Goal: Complete application form

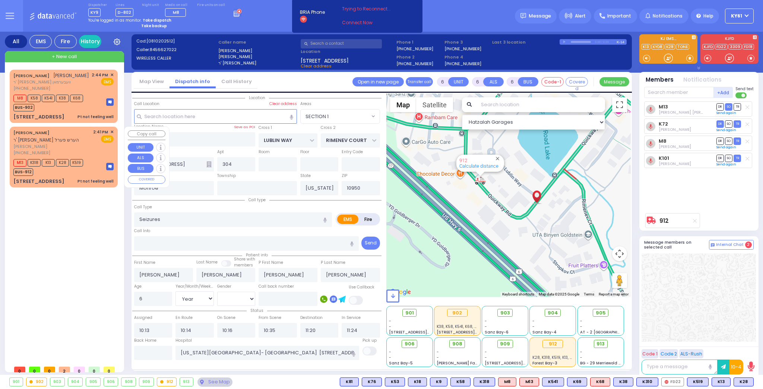
select select "SECTION 1"
select select "Year"
select select "[DEMOGRAPHIC_DATA]"
click at [60, 166] on div "BUS-912" at bounding box center [48, 170] width 70 height 9
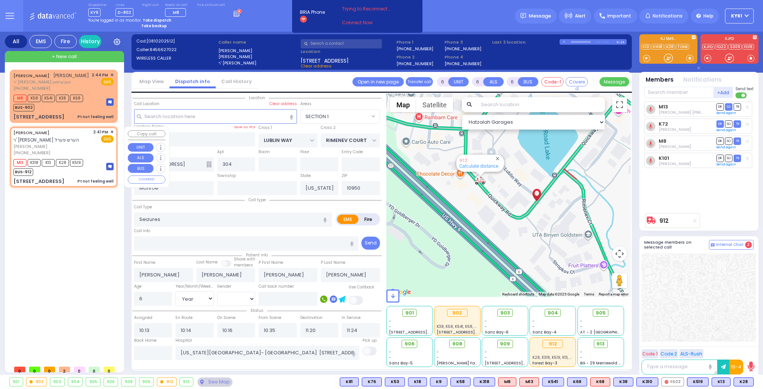
select select
type input "Pt not feeling well"
radio input "true"
type input "[PERSON_NAME]"
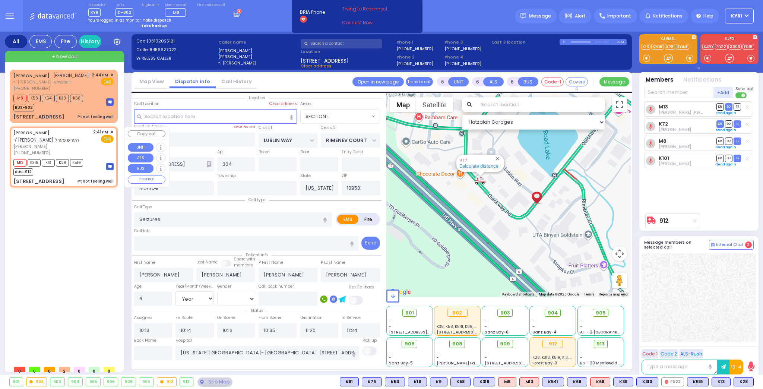
type input "[PERSON_NAME]"
type input "Unknown"
select select "Year"
select select
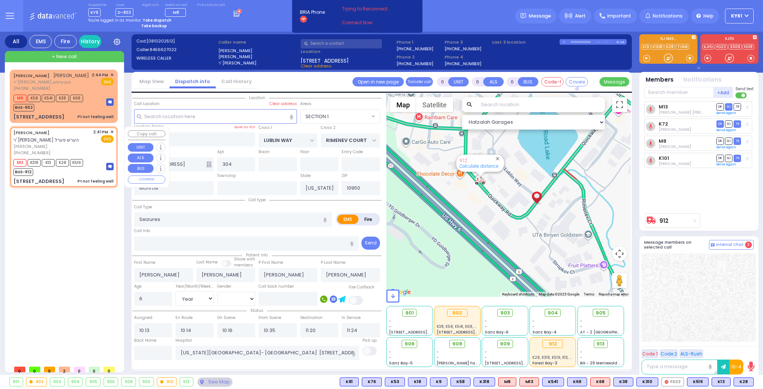
type input "14:41"
type input "14:42"
type input "[GEOGRAPHIC_DATA]"
select select "Hatzalah Garages"
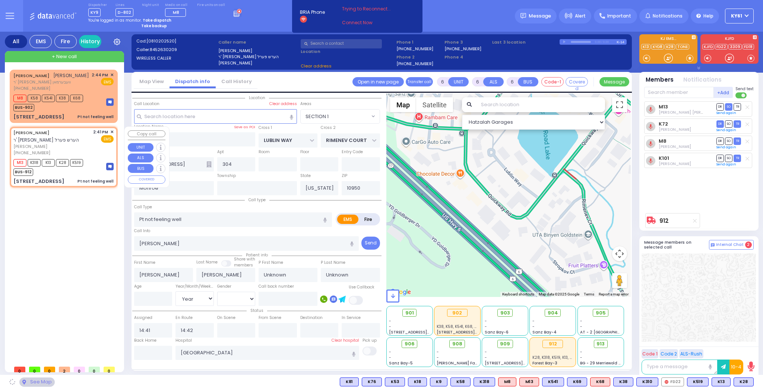
type input "QUICKWAY RD"
type input "GARFIELD RD"
type input "[STREET_ADDRESS]"
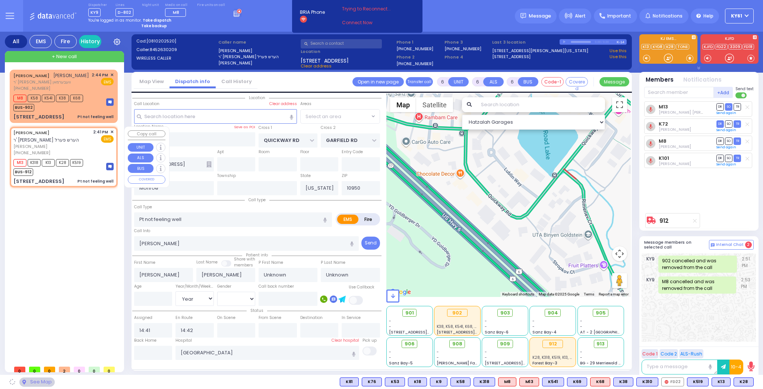
select select "SECTION 1"
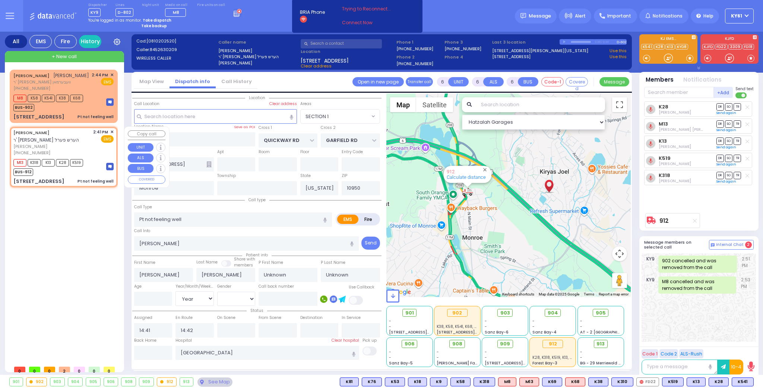
select select
radio input "true"
type input "29"
select select "Year"
select select "[DEMOGRAPHIC_DATA]"
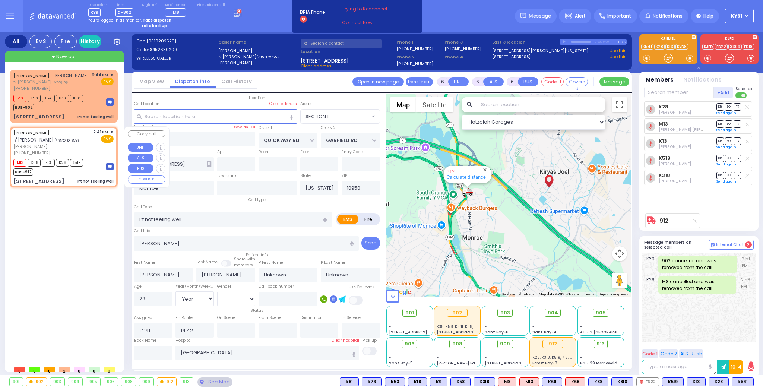
select select "Hatzalah Garages"
select select "SECTION 1"
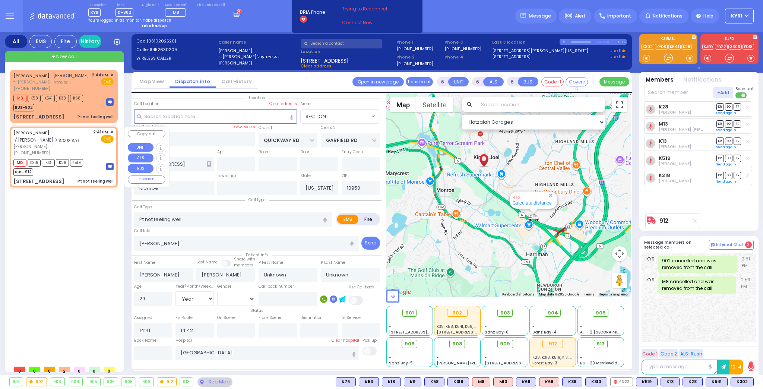
select select
radio input "true"
select select "Year"
select select "[DEMOGRAPHIC_DATA]"
select select "Hatzalah Garages"
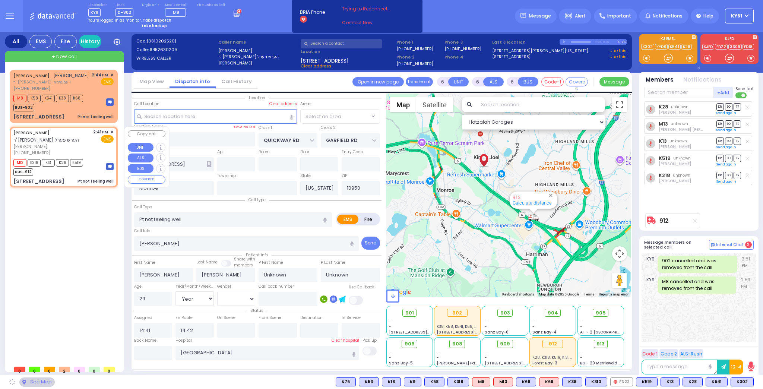
select select "SECTION 1"
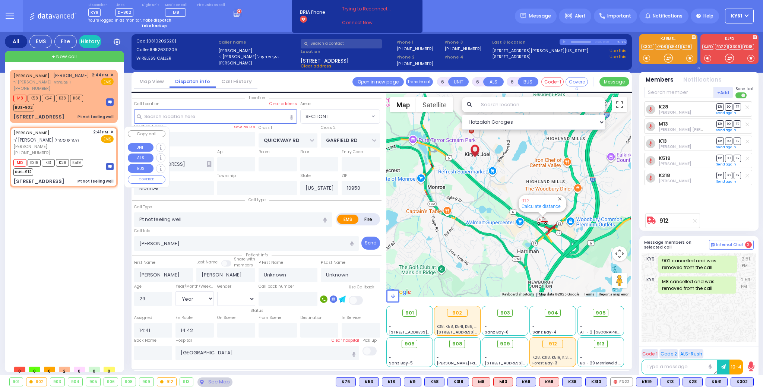
select select
radio input "true"
select select "Year"
select select "[DEMOGRAPHIC_DATA]"
select select "Hatzalah Garages"
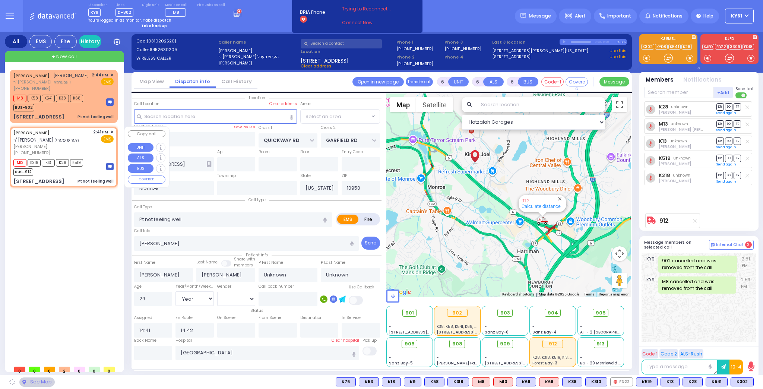
select select "SECTION 1"
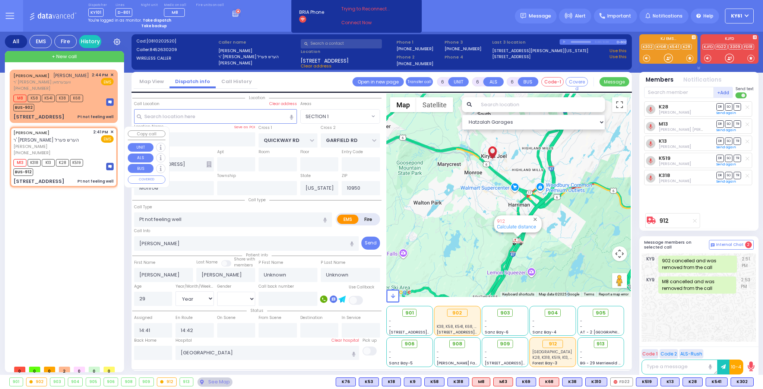
select select
radio input "true"
select select "Year"
select select "[DEMOGRAPHIC_DATA]"
select select "Hatzalah Garages"
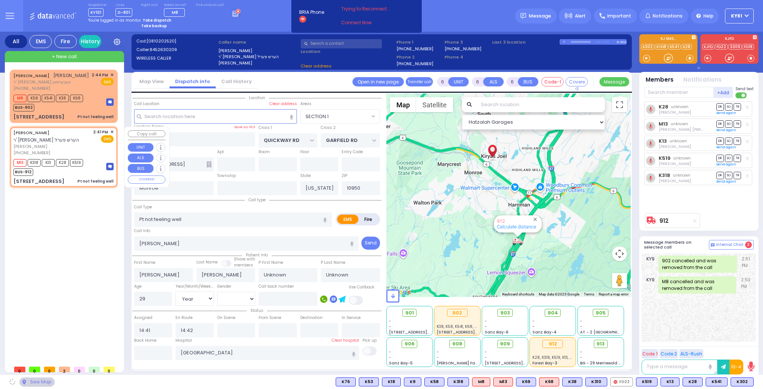
select select
radio input "true"
select select "Year"
select select "[DEMOGRAPHIC_DATA]"
select select "Hatzalah Garages"
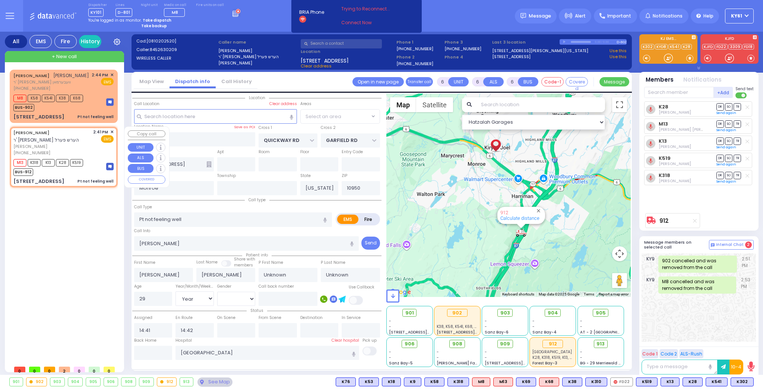
select select
radio input "true"
select select "Year"
select select "[DEMOGRAPHIC_DATA]"
select select "SECTION 1"
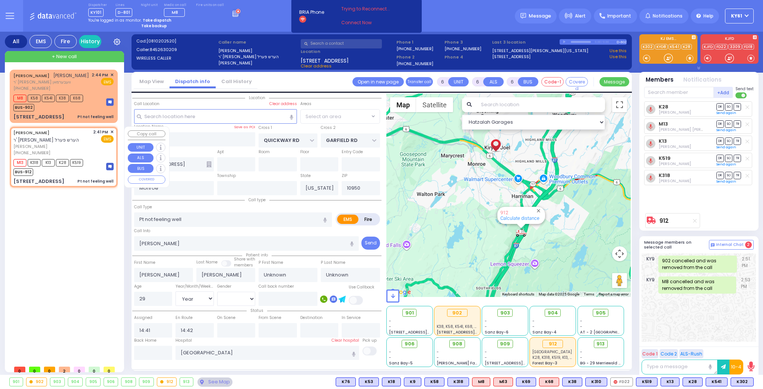
select select "Hatzalah Garages"
select select "SECTION 1"
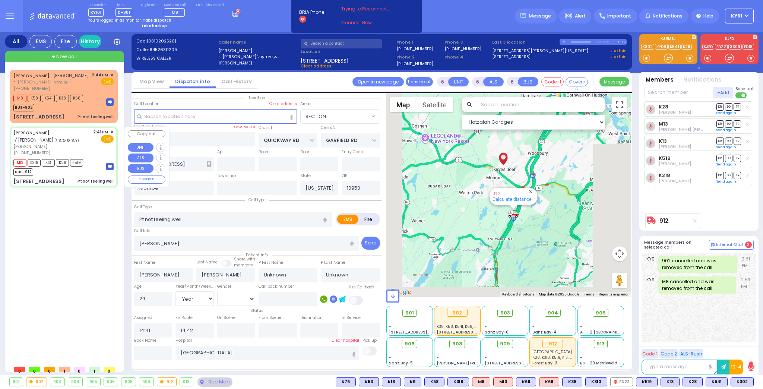
select select
radio input "true"
select select "Year"
select select "[DEMOGRAPHIC_DATA]"
type input "15:09"
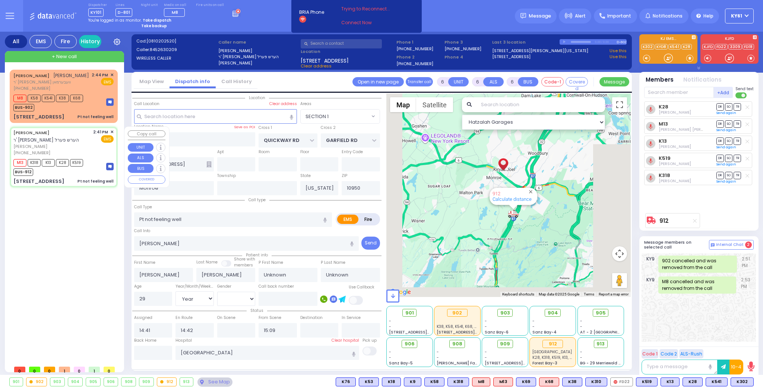
select select "Hatzalah Garages"
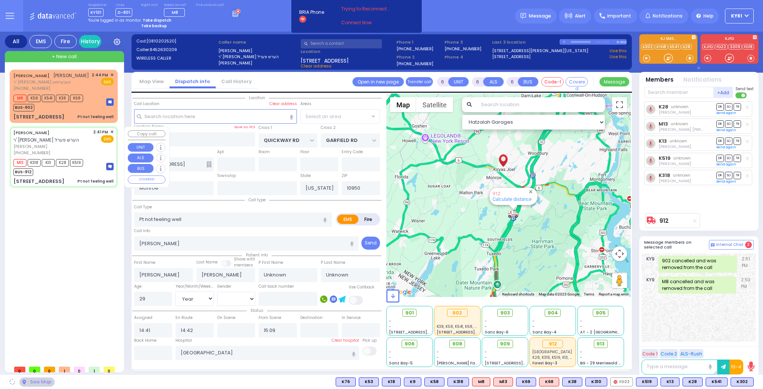
select select "SECTION 1"
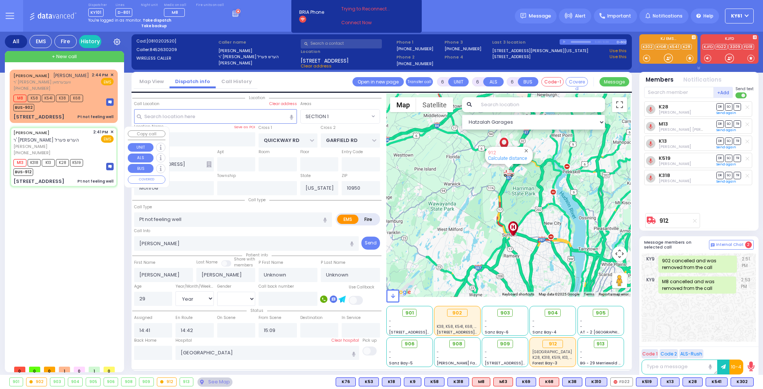
select select
radio input "true"
select select "Year"
select select "[DEMOGRAPHIC_DATA]"
type input "14:43"
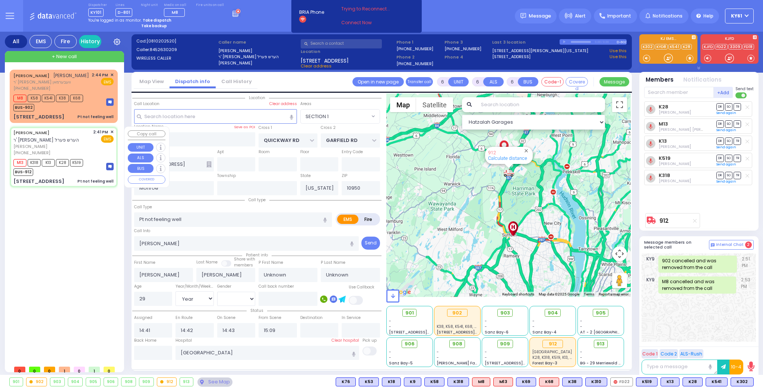
select select "Hatzalah Garages"
select select "SECTION 1"
select select
radio input "true"
select select "Year"
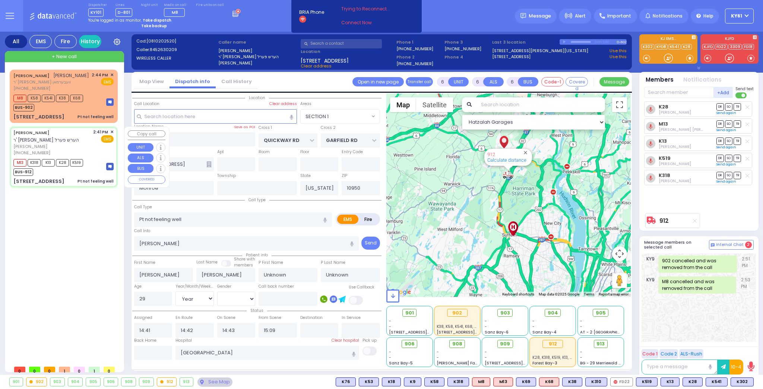
select select "[DEMOGRAPHIC_DATA]"
select select "Hatzalah Garages"
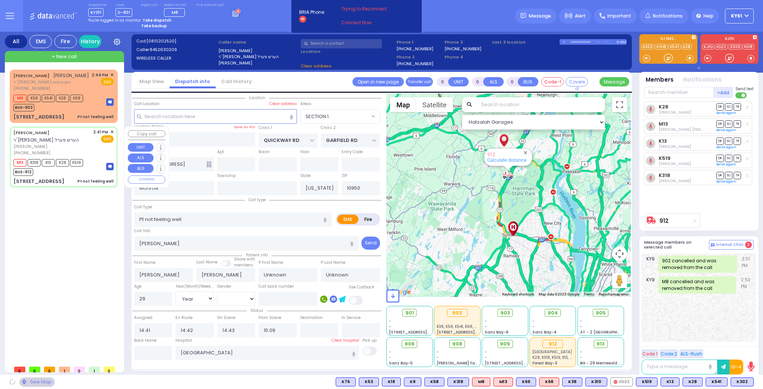
select select "SECTION 1"
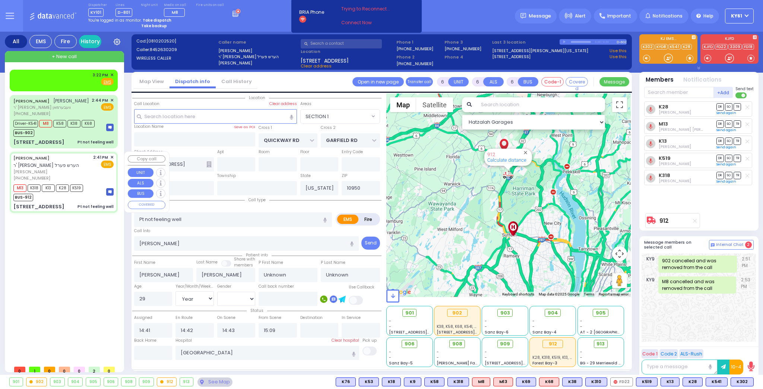
select select
radio input "true"
select select "Year"
select select "[DEMOGRAPHIC_DATA]"
select select "Hatzalah Garages"
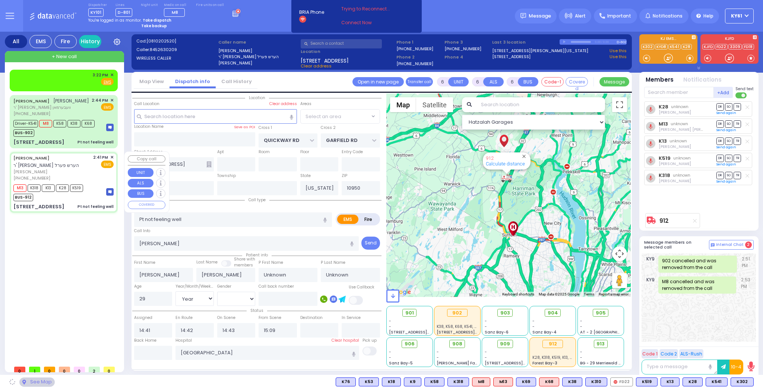
select select "SECTION 1"
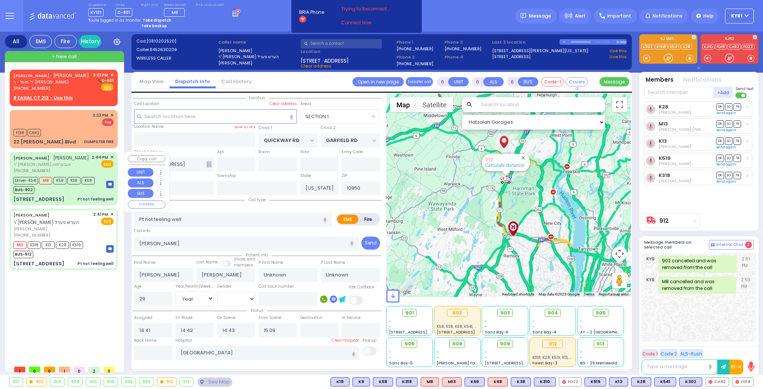
select select
radio input "true"
select select "Year"
select select "[DEMOGRAPHIC_DATA]"
select select "Hatzalah Garages"
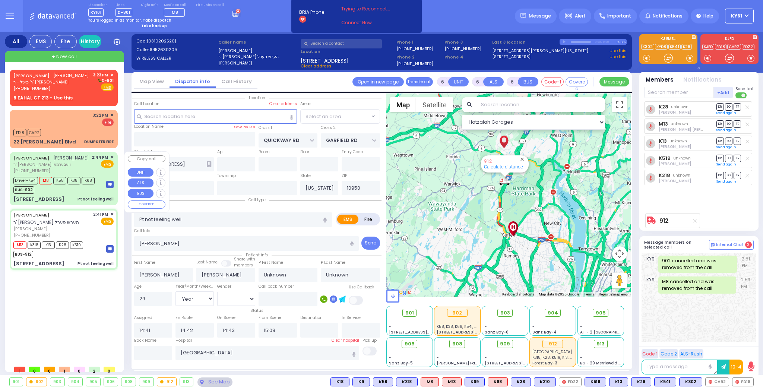
select select "SECTION 1"
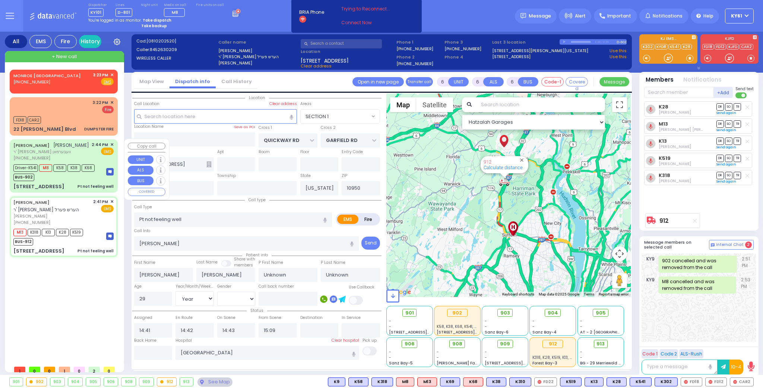
select select
radio input "true"
select select "Year"
select select "[DEMOGRAPHIC_DATA]"
select select "Hatzalah Garages"
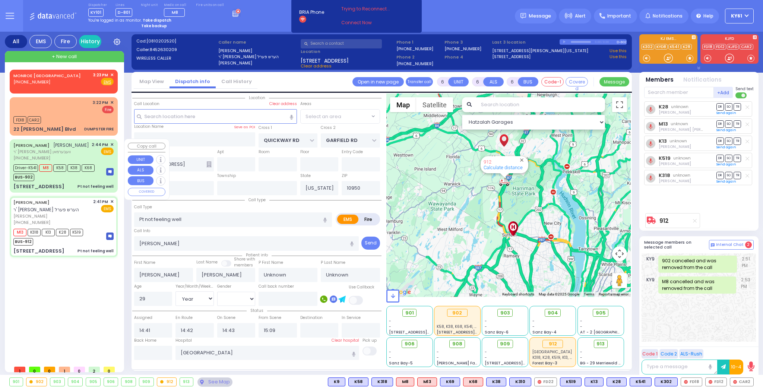
select select "SECTION 1"
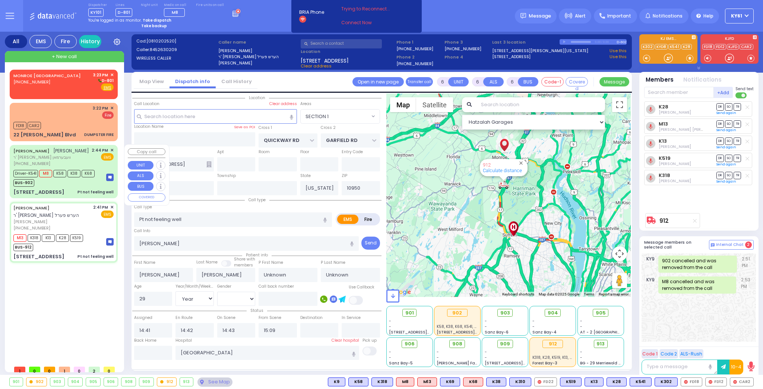
select select
radio input "true"
select select "Year"
select select "[DEMOGRAPHIC_DATA]"
select select "Hatzalah Garages"
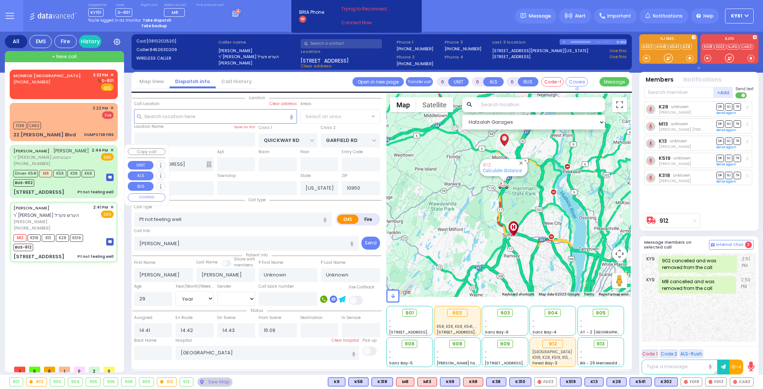
select select "SECTION 1"
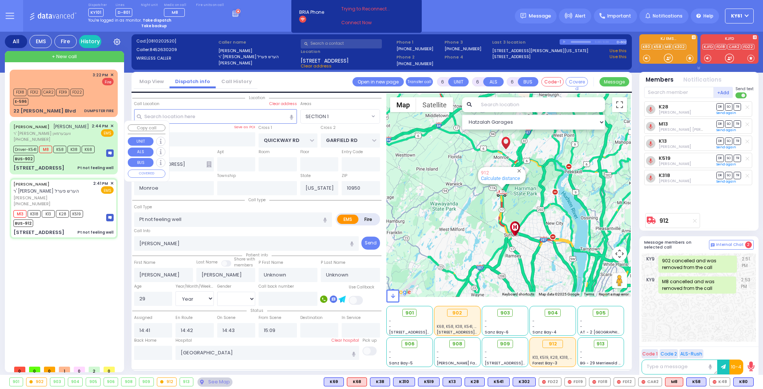
select select
radio input "true"
select select "Year"
select select "[DEMOGRAPHIC_DATA]"
select select "Hatzalah Garages"
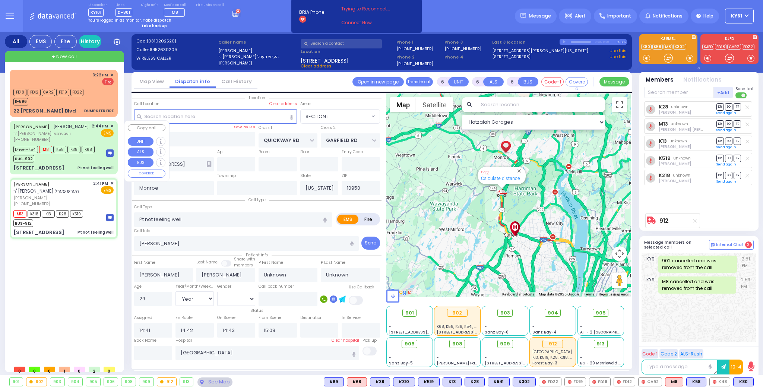
select select "SECTION 1"
select select
radio input "true"
select select "Year"
select select "[DEMOGRAPHIC_DATA]"
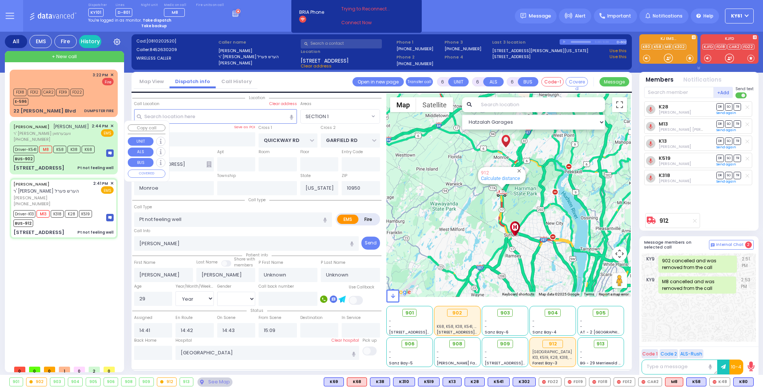
select select "Hatzalah Garages"
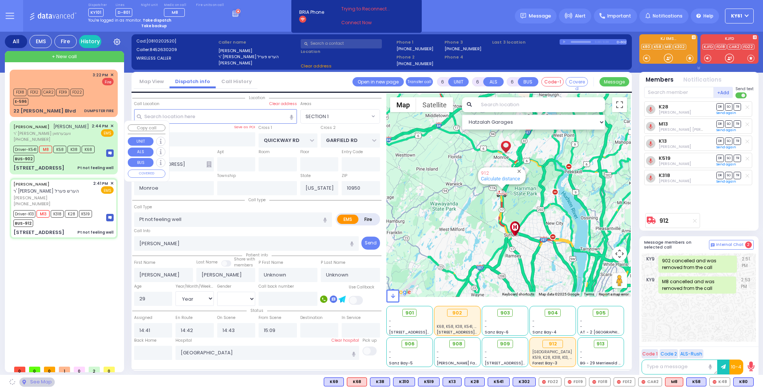
select select "SECTION 1"
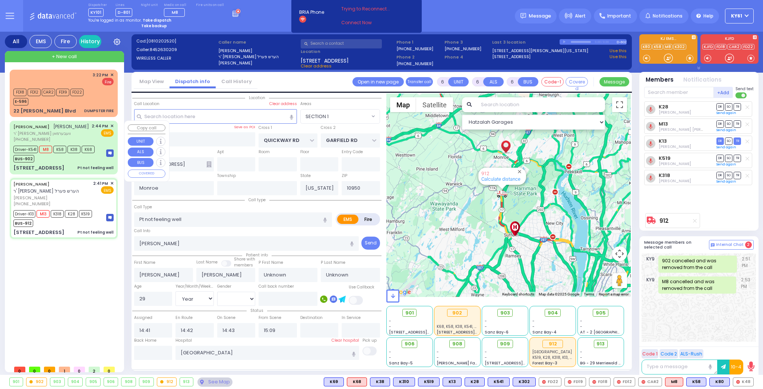
select select
radio input "true"
select select "Year"
select select "[DEMOGRAPHIC_DATA]"
select select "Hatzalah Garages"
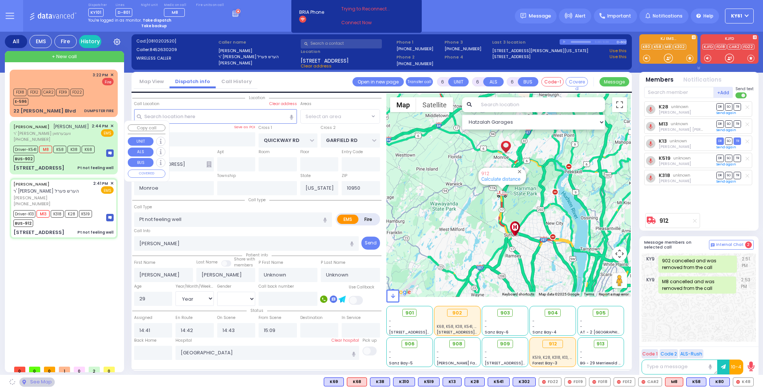
select select "SECTION 1"
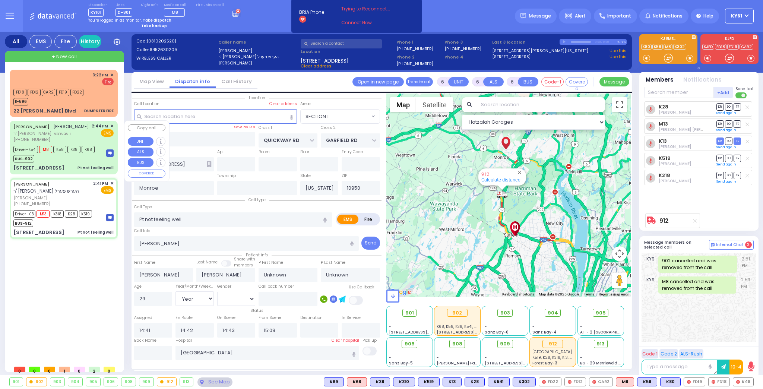
select select
radio input "true"
select select "Year"
select select "[DEMOGRAPHIC_DATA]"
select select "Hatzalah Garages"
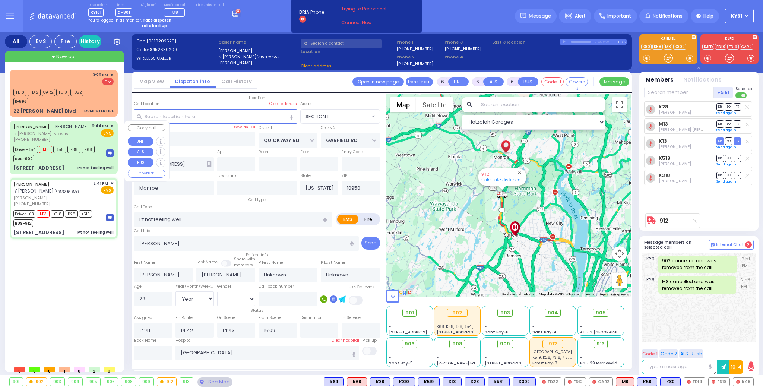
select select "SECTION 1"
select select
radio input "true"
select select "Year"
select select "[DEMOGRAPHIC_DATA]"
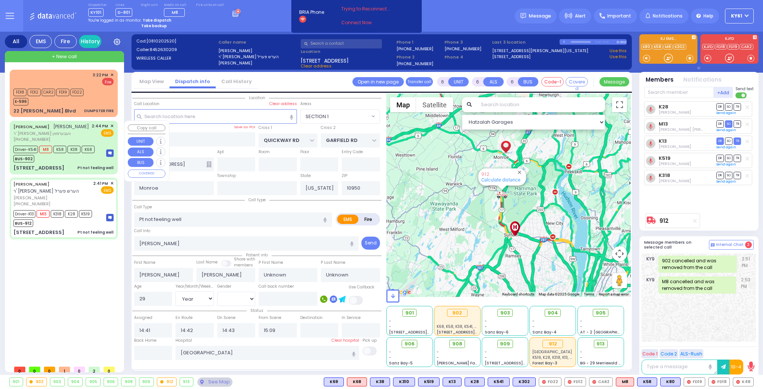
select select "Hatzalah Garages"
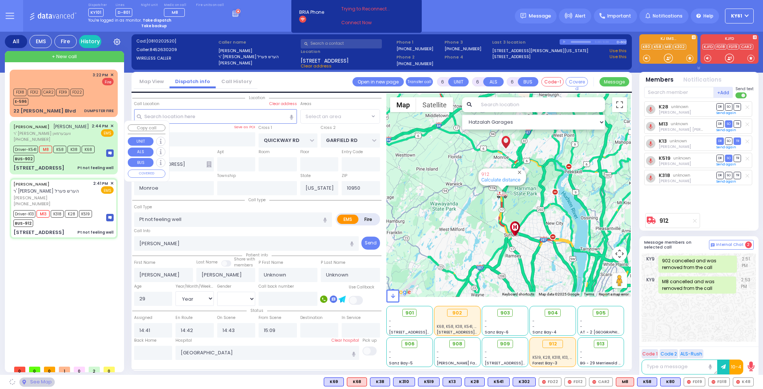
select select "SECTION 1"
select select
radio input "true"
select select "Year"
select select "[DEMOGRAPHIC_DATA]"
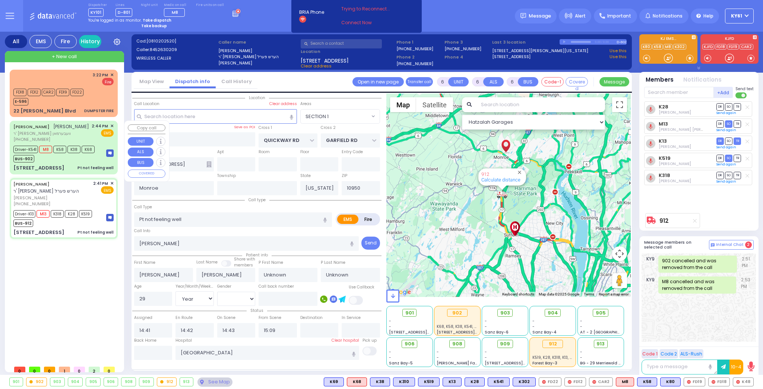
select select "Hatzalah Garages"
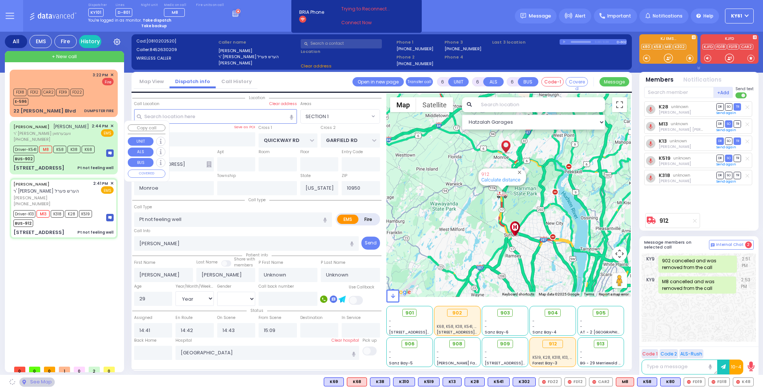
select select
radio input "true"
select select "Year"
select select "[DEMOGRAPHIC_DATA]"
select select "Hatzalah Garages"
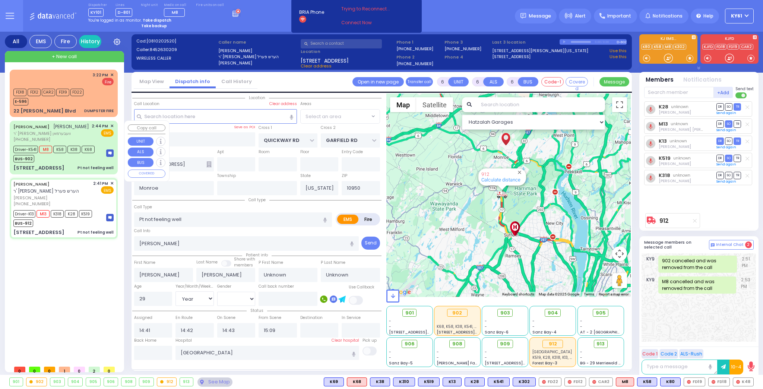
select select "SECTION 1"
select select
radio input "true"
select select "Year"
select select "[DEMOGRAPHIC_DATA]"
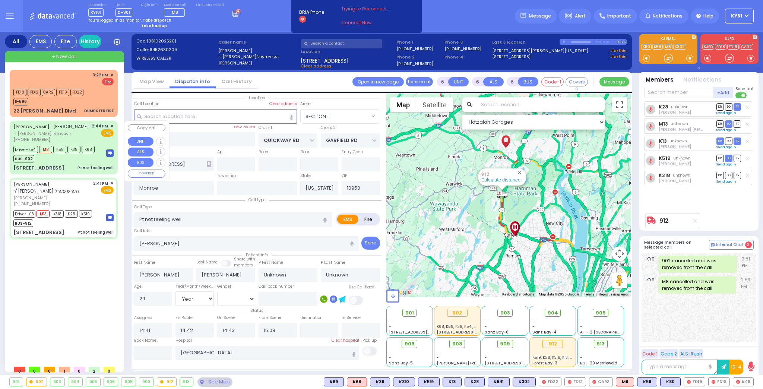
select select "Hatzalah Garages"
select select "SECTION 1"
select select
radio input "true"
select select "Year"
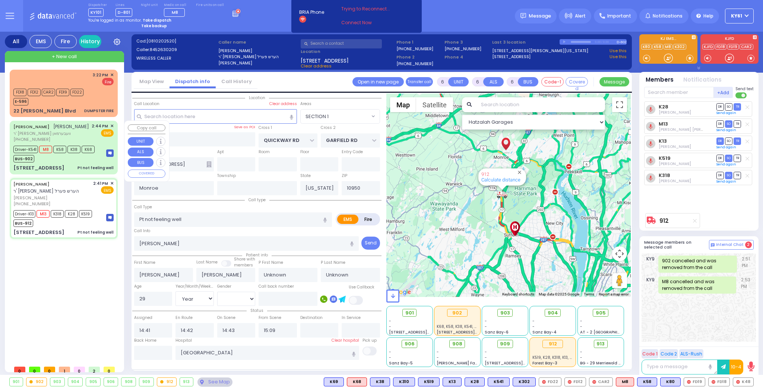
select select "[DEMOGRAPHIC_DATA]"
select select "Hatzalah Garages"
select select "SECTION 1"
select select
radio input "true"
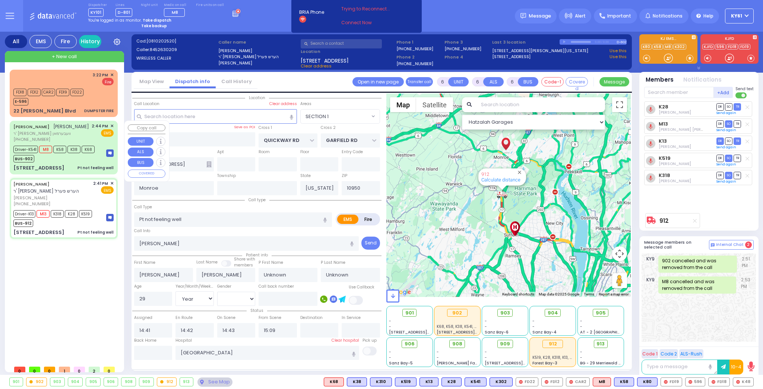
select select "Year"
select select "[DEMOGRAPHIC_DATA]"
select select "Hatzalah Garages"
select select "SECTION 1"
select select
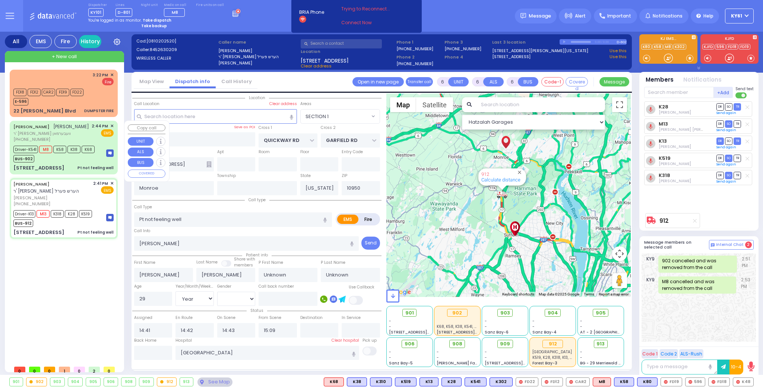
radio input "true"
select select "Year"
select select "[DEMOGRAPHIC_DATA]"
select select "Hatzalah Garages"
select select
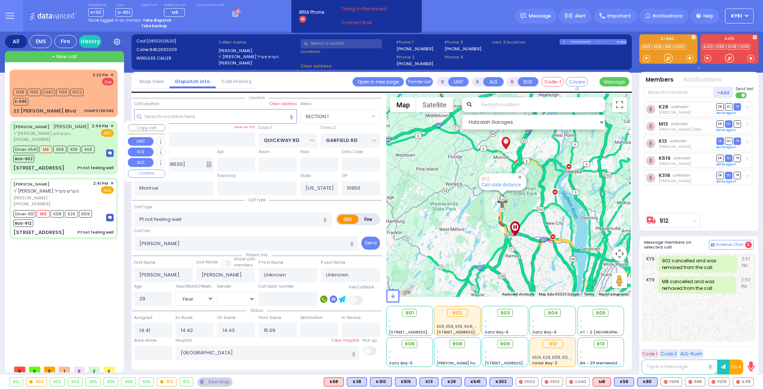
radio input "true"
select select "Year"
select select "[DEMOGRAPHIC_DATA]"
select select "Hatzalah Garages"
select select "SECTION 1"
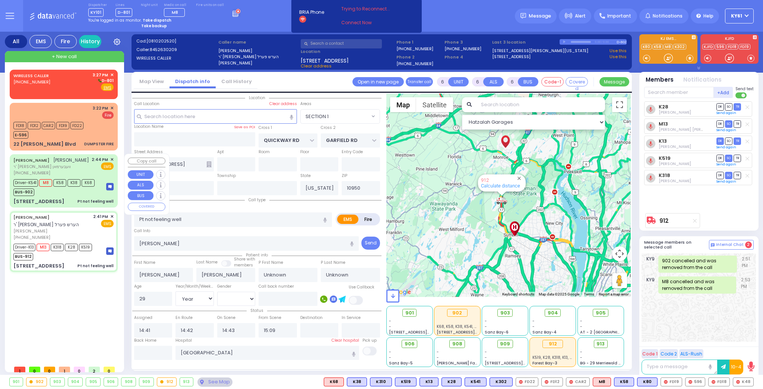
select select
radio input "true"
select select "Year"
select select "[DEMOGRAPHIC_DATA]"
select select "Hatzalah Garages"
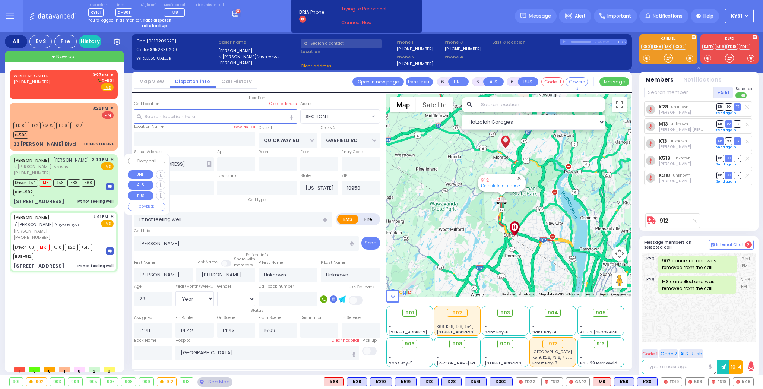
select select
radio input "true"
select select "Year"
select select "[DEMOGRAPHIC_DATA]"
select select "Hatzalah Garages"
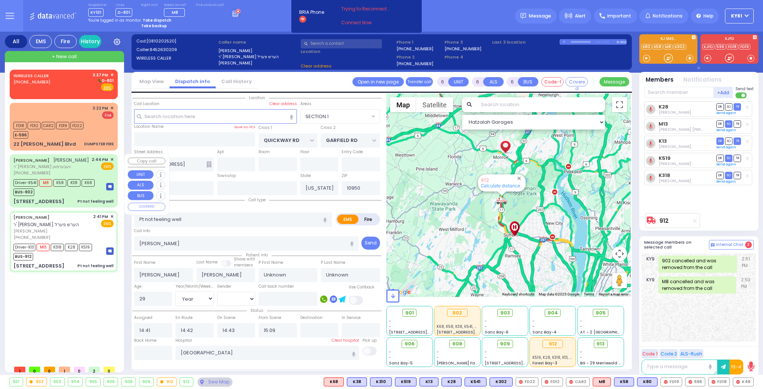
select select
radio input "true"
select select "Year"
select select "[DEMOGRAPHIC_DATA]"
select select "Hatzalah Garages"
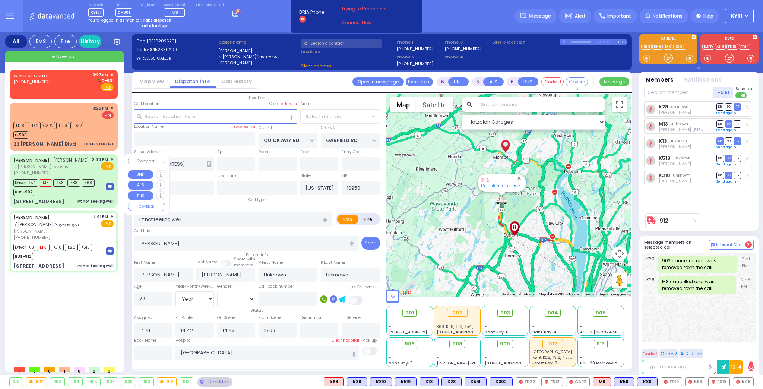
select select
radio input "true"
select select "Year"
select select "[DEMOGRAPHIC_DATA]"
select select
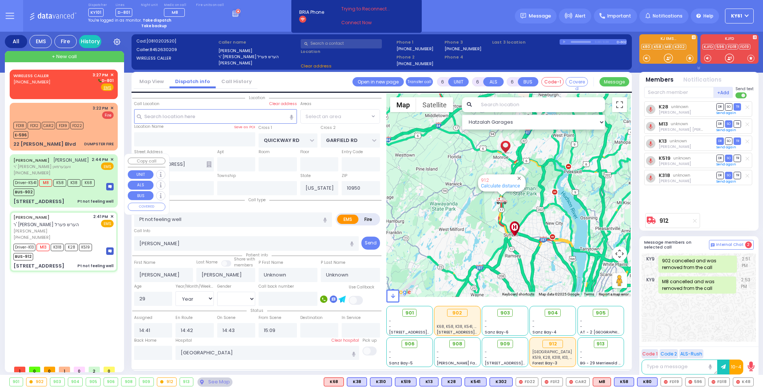
select select "Hatzalah Garages"
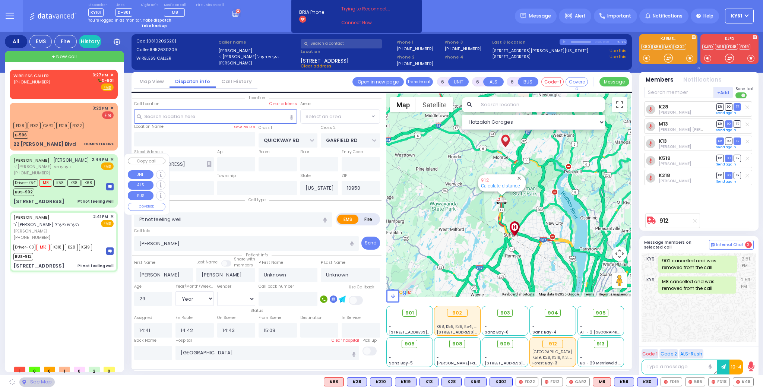
radio input "true"
select select "Year"
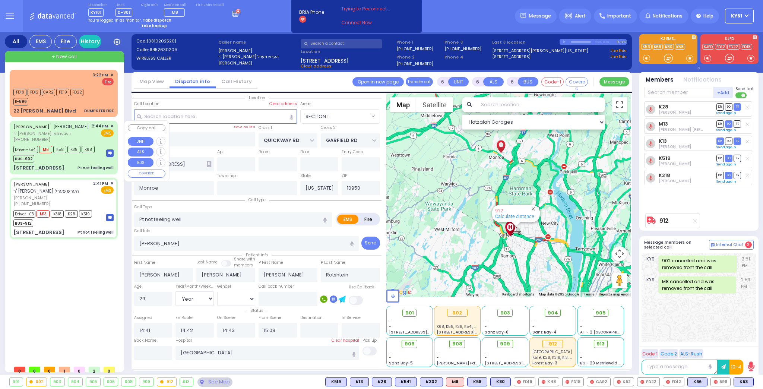
select select "SECTION 1"
select select "Year"
select select "[DEMOGRAPHIC_DATA]"
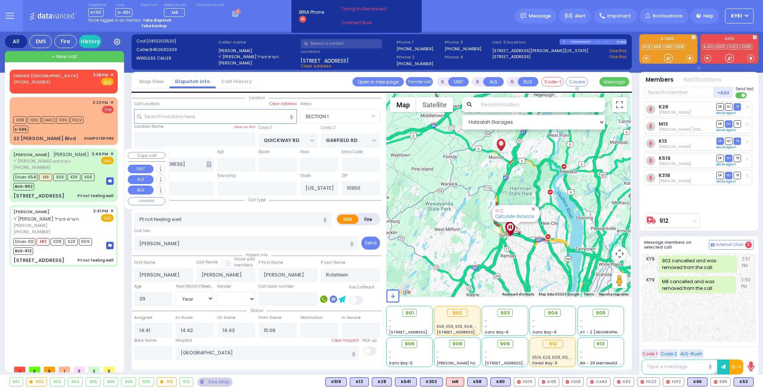
select select
radio input "true"
select select "Year"
select select "[DEMOGRAPHIC_DATA]"
select select "Hatzalah Garages"
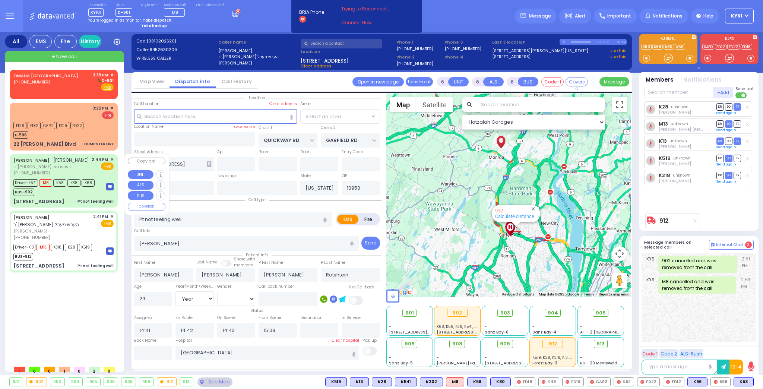
select select "SECTION 1"
select select
radio input "true"
select select "Year"
select select "[DEMOGRAPHIC_DATA]"
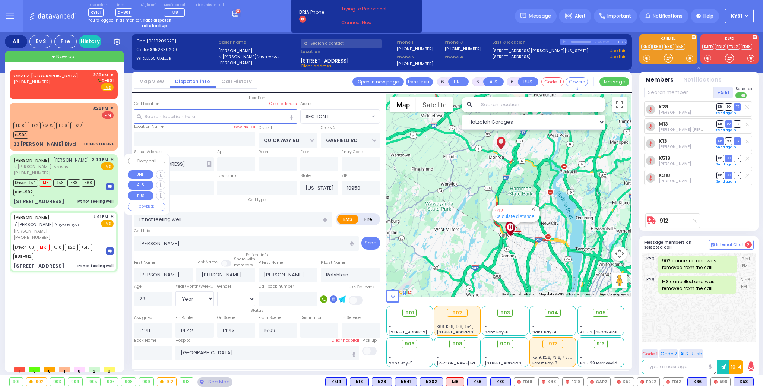
select select "Hatzalah Garages"
select select "SECTION 1"
select select
radio input "true"
select select "Year"
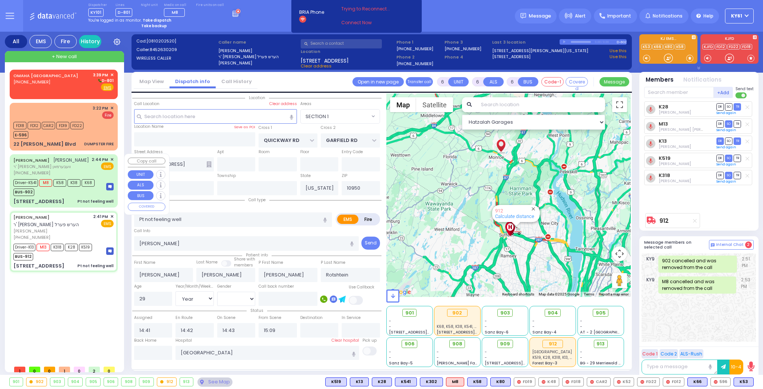
select select "[DEMOGRAPHIC_DATA]"
select select "Hatzalah Garages"
select select "SECTION 1"
select select
radio input "true"
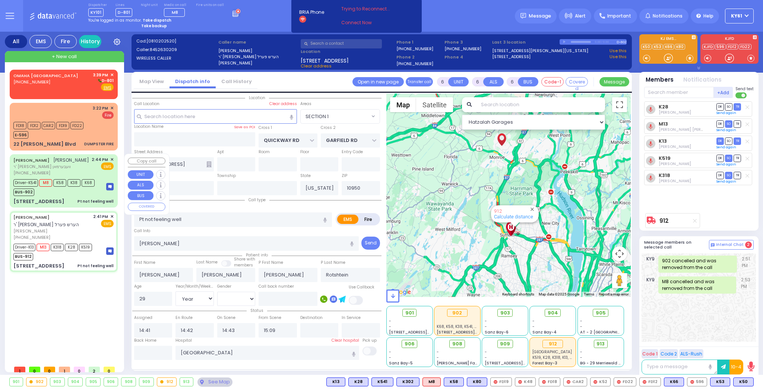
select select "Year"
select select "[DEMOGRAPHIC_DATA]"
select select "Hatzalah Garages"
select select "SECTION 1"
select select
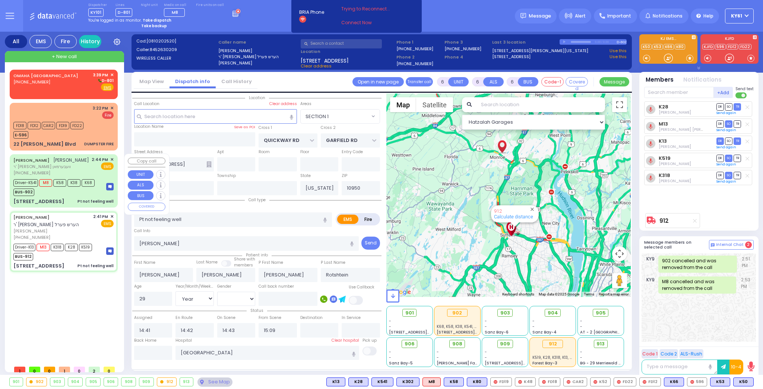
radio input "true"
select select "Year"
select select "[DEMOGRAPHIC_DATA]"
select select "Hatzalah Garages"
select select "SECTION 1"
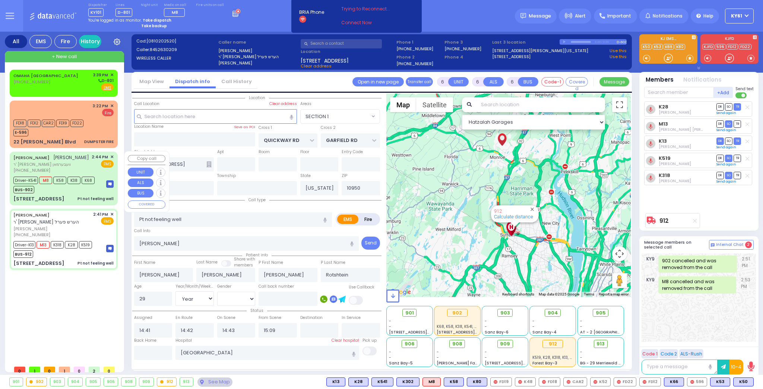
select select
radio input "true"
select select "Year"
select select "[DEMOGRAPHIC_DATA]"
select select "Hatzalah Garages"
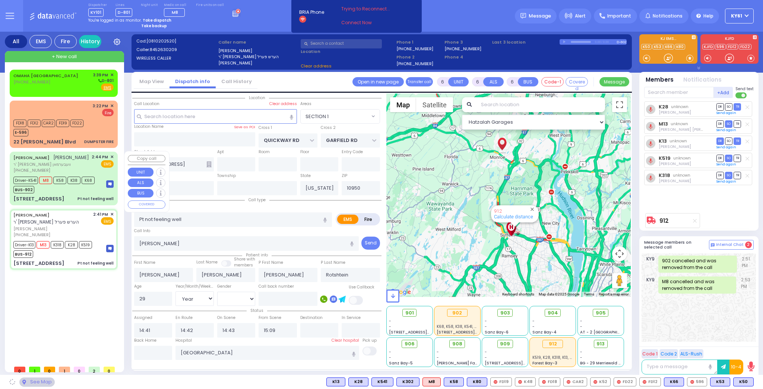
select select
radio input "true"
select select "Year"
select select "[DEMOGRAPHIC_DATA]"
select select "Hatzalah Garages"
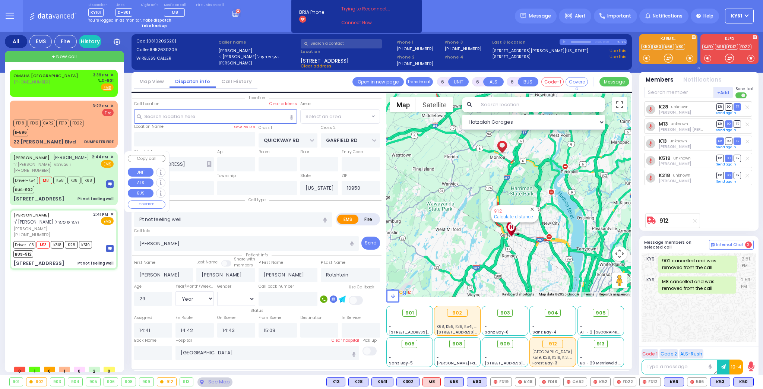
select select "SECTION 1"
select select
radio input "true"
select select "Year"
select select "[DEMOGRAPHIC_DATA]"
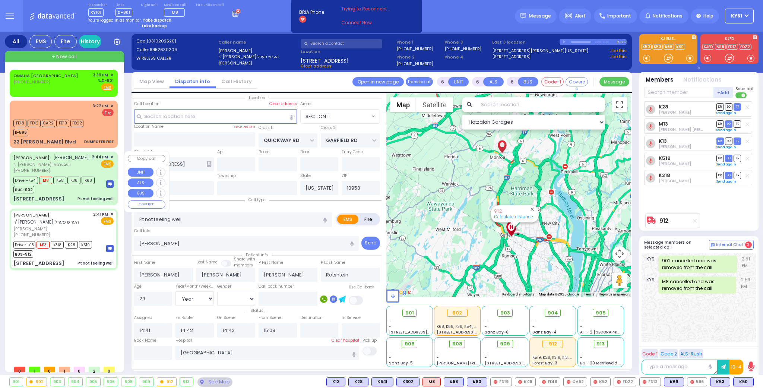
select select "Hatzalah Garages"
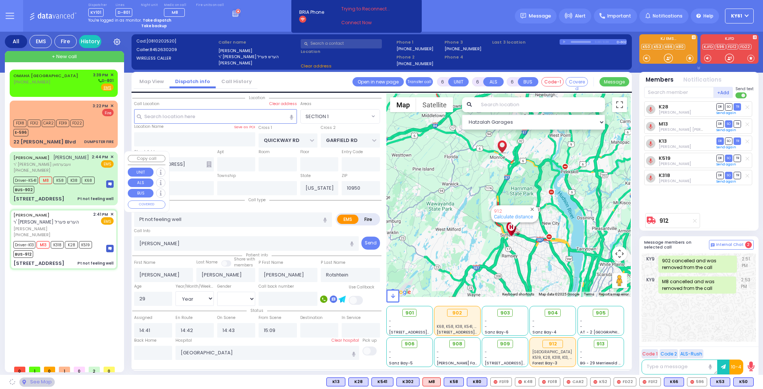
select select "SECTION 1"
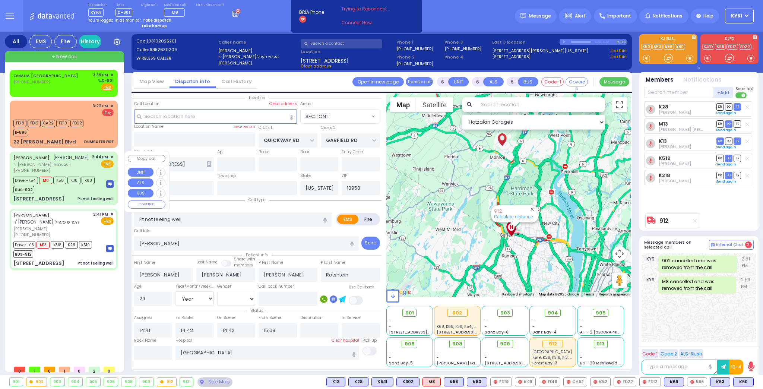
select select
radio input "true"
select select "Year"
select select "[DEMOGRAPHIC_DATA]"
select select "Hatzalah Garages"
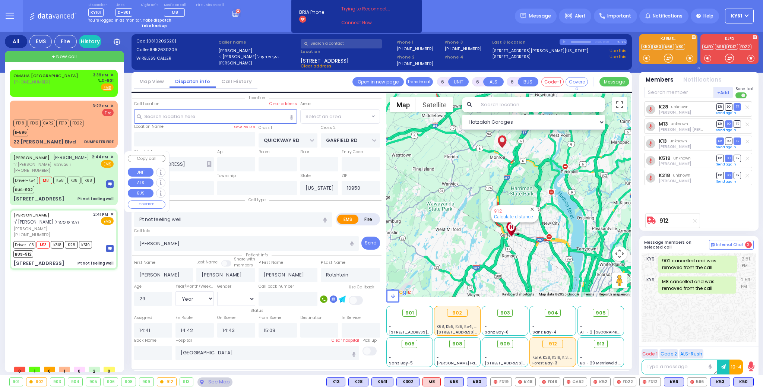
select select "SECTION 1"
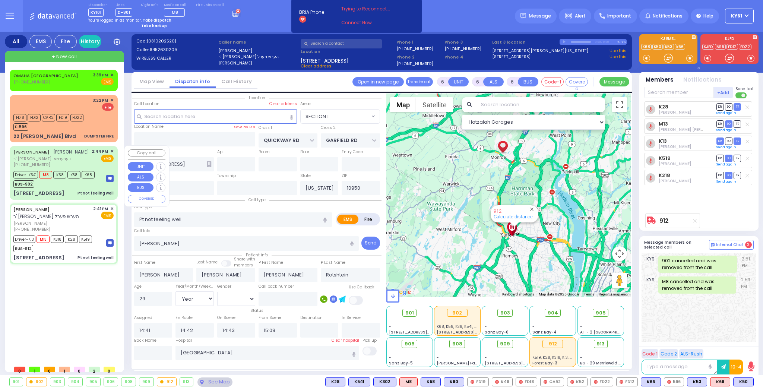
select select
radio input "true"
select select "Year"
select select "[DEMOGRAPHIC_DATA]"
select select "Hatzalah Garages"
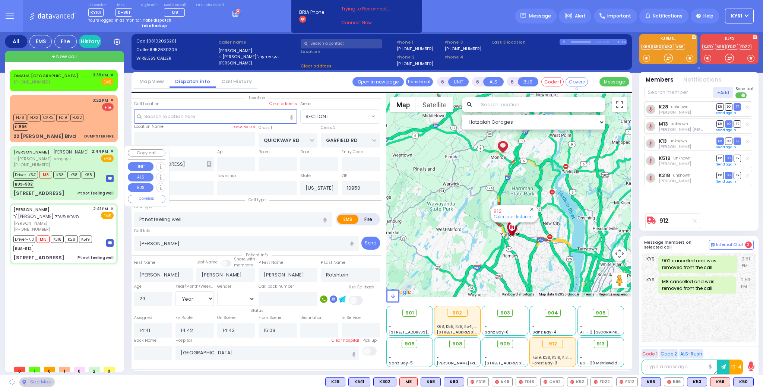
select select
radio input "true"
select select "Year"
select select "[DEMOGRAPHIC_DATA]"
select select "Hatzalah Garages"
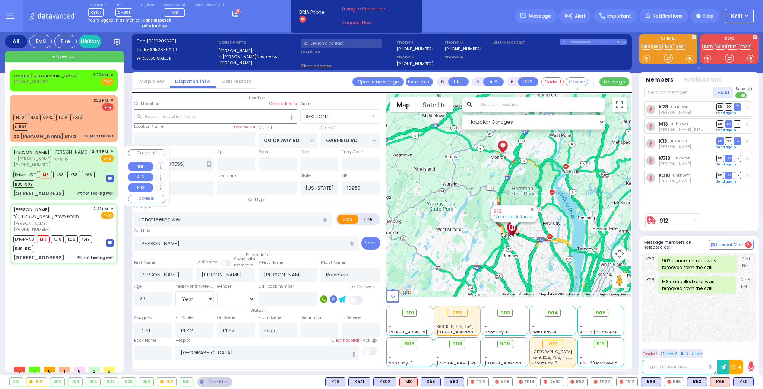
select select
radio input "true"
select select "Year"
select select "[DEMOGRAPHIC_DATA]"
select select "Hatzalah Garages"
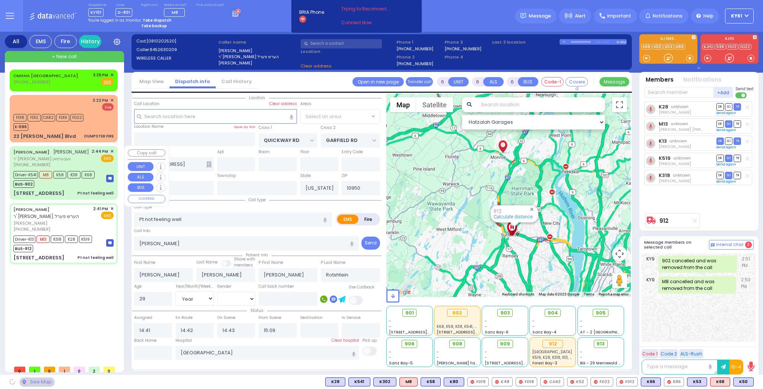
select select "SECTION 1"
radio input "true"
select select "Year"
select select "[DEMOGRAPHIC_DATA]"
select select
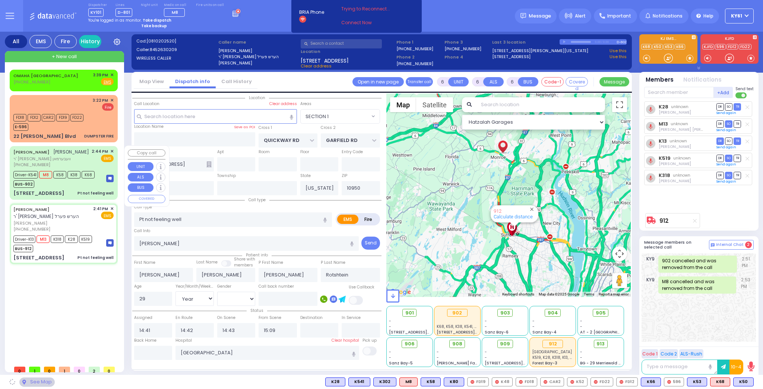
select select "Hatzalah Garages"
select select "SECTION 1"
select select
radio input "true"
select select "Year"
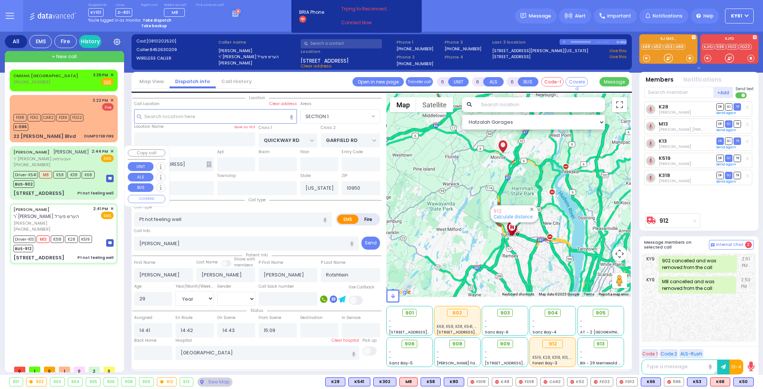
select select "[DEMOGRAPHIC_DATA]"
select select "SECTION 1"
select select "Hatzalah Garages"
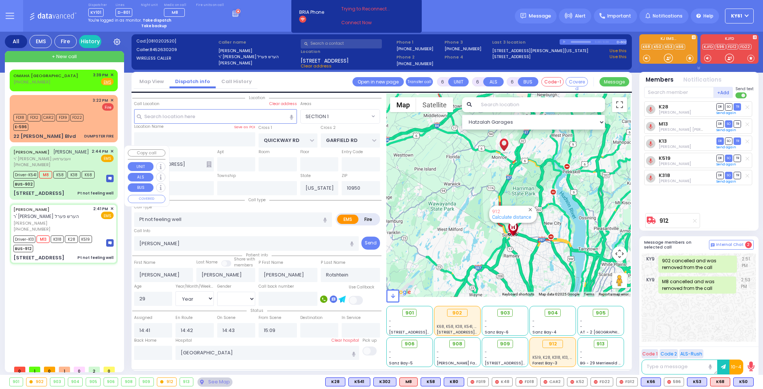
select select
radio input "true"
select select "Year"
select select "[DEMOGRAPHIC_DATA]"
select select "Hatzalah Garages"
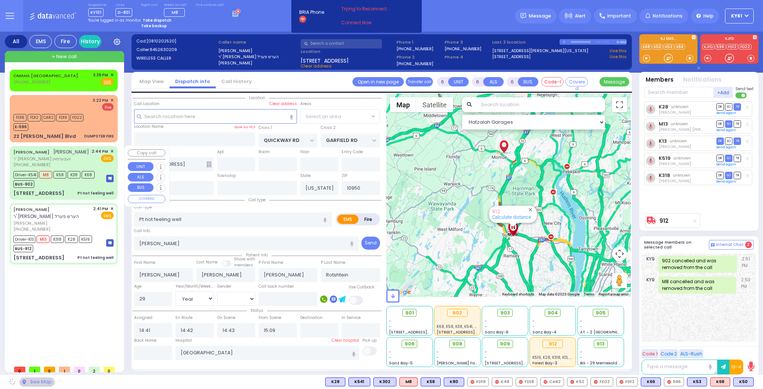
select select "SECTION 1"
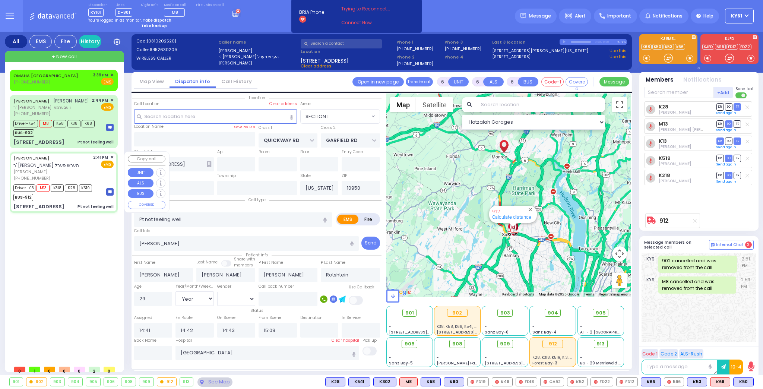
select select
radio input "true"
select select "Year"
select select "[DEMOGRAPHIC_DATA]"
select select "Hatzalah Garages"
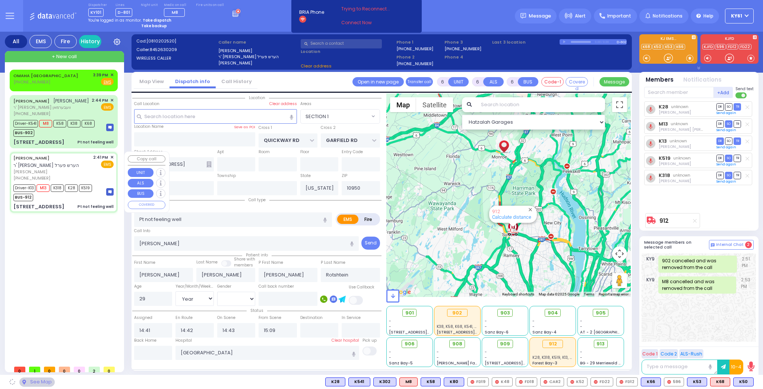
select select
radio input "true"
select select "Year"
select select "[DEMOGRAPHIC_DATA]"
select select "Hatzalah Garages"
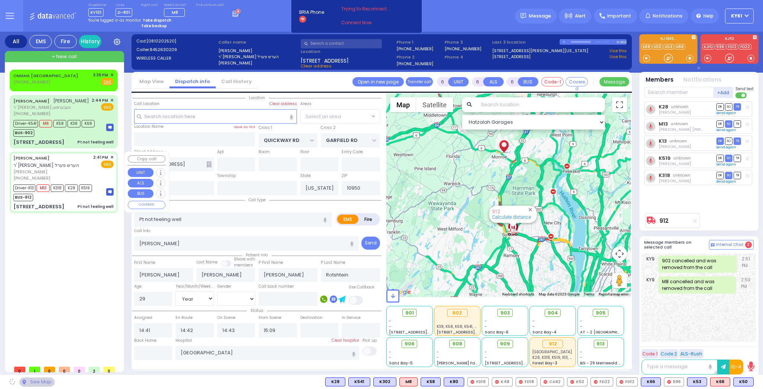
select select "SECTION 1"
select select
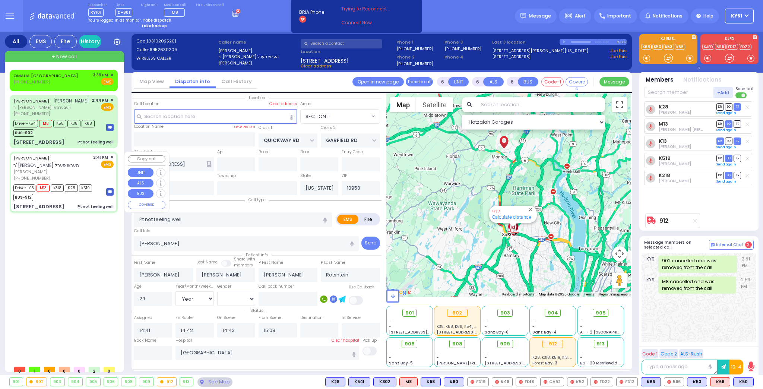
radio input "true"
select select "Year"
select select "[DEMOGRAPHIC_DATA]"
select select "Hatzalah Garages"
select select "SECTION 1"
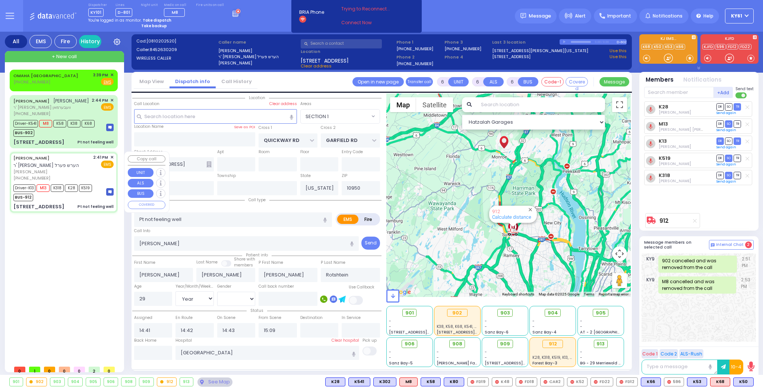
select select
radio input "true"
select select "Year"
select select "[DEMOGRAPHIC_DATA]"
select select "Hatzalah Garages"
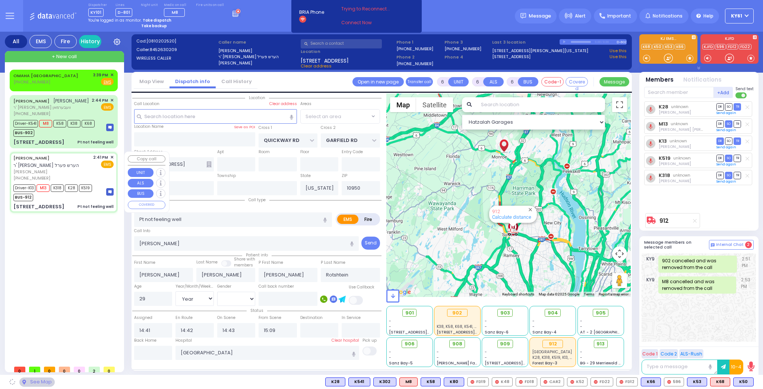
select select "SECTION 1"
select select
radio input "true"
select select "Year"
select select "[DEMOGRAPHIC_DATA]"
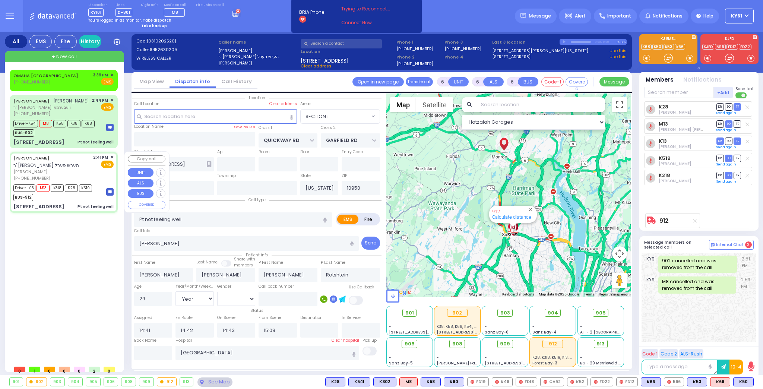
select select "Hatzalah Garages"
select select "SECTION 1"
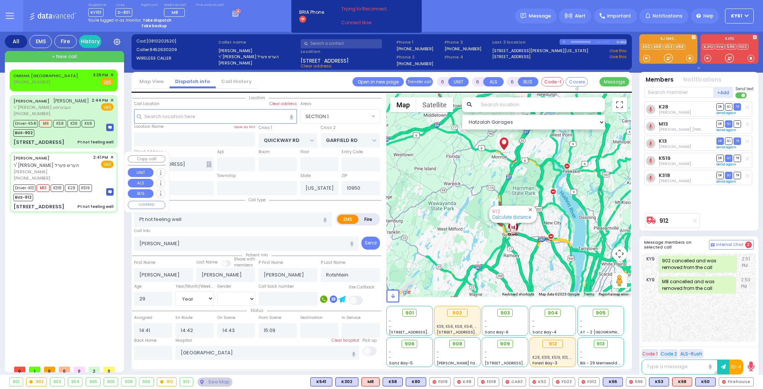
select select
radio input "true"
select select "Year"
select select "[DEMOGRAPHIC_DATA]"
select select "Hatzalah Garages"
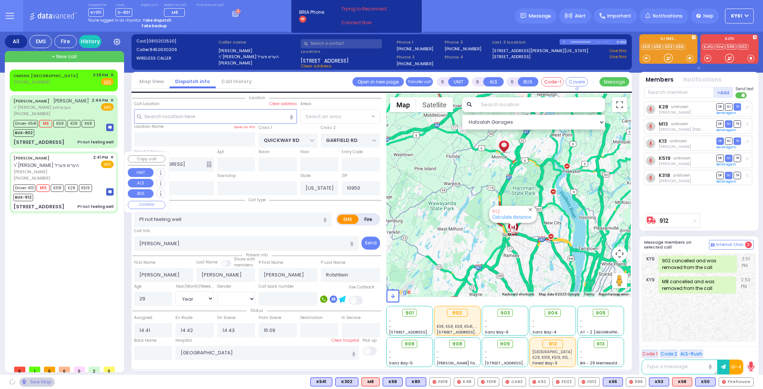
select select "SECTION 1"
select select
radio input "true"
select select "Year"
select select "[DEMOGRAPHIC_DATA]"
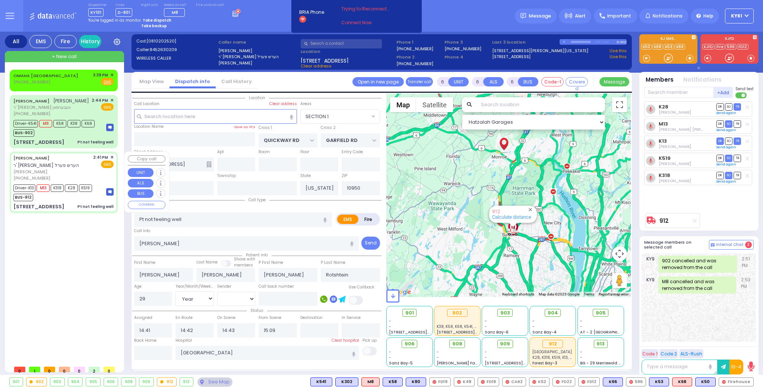
select select "Hatzalah Garages"
select select "SECTION 1"
select select
radio input "true"
select select "Year"
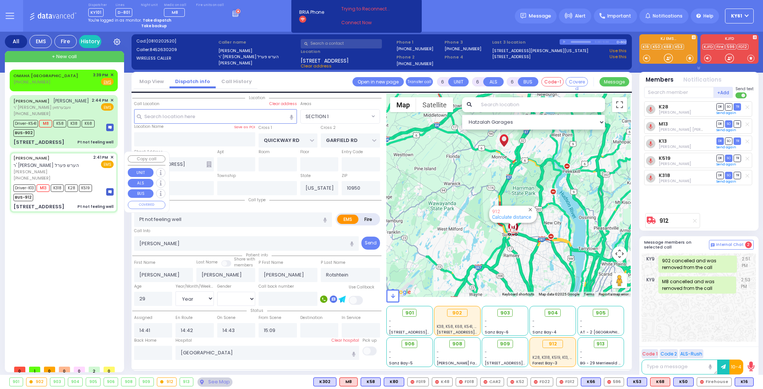
select select "[DEMOGRAPHIC_DATA]"
type input "15:45"
select select "Hatzalah Garages"
select select "SECTION 1"
select select
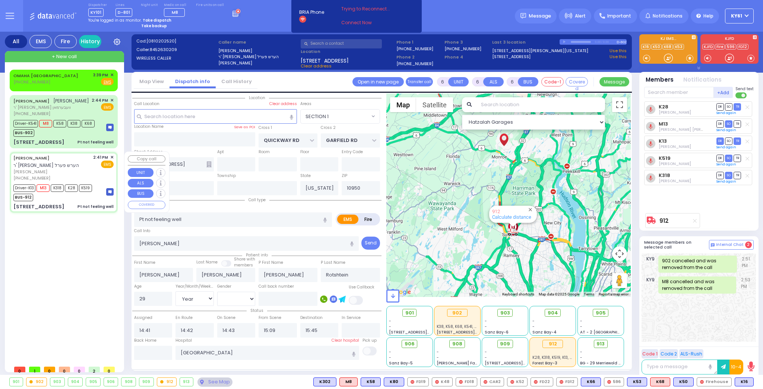
radio input "true"
select select "Year"
select select "[DEMOGRAPHIC_DATA]"
select select "Hatzalah Garages"
select select "SECTION 1"
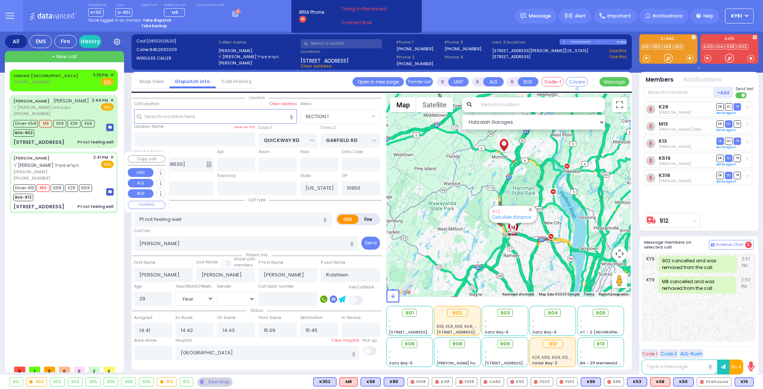
select select
radio input "true"
select select "Year"
select select "[DEMOGRAPHIC_DATA]"
type input "15:55"
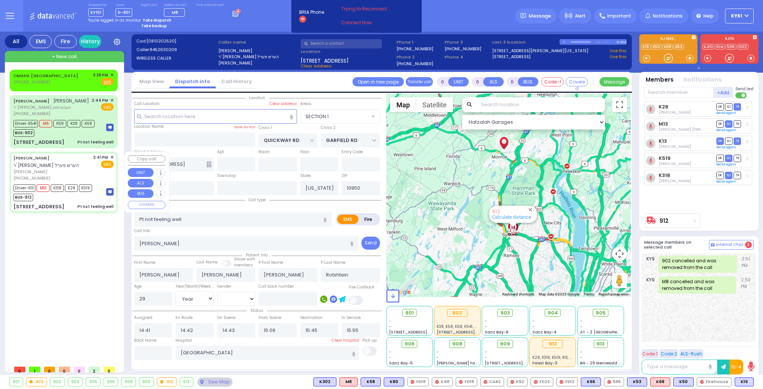
select select "Hatzalah Garages"
select select "SECTION 1"
click at [70, 175] on div "[PHONE_NUMBER]" at bounding box center [51, 178] width 77 height 6
select select
radio input "true"
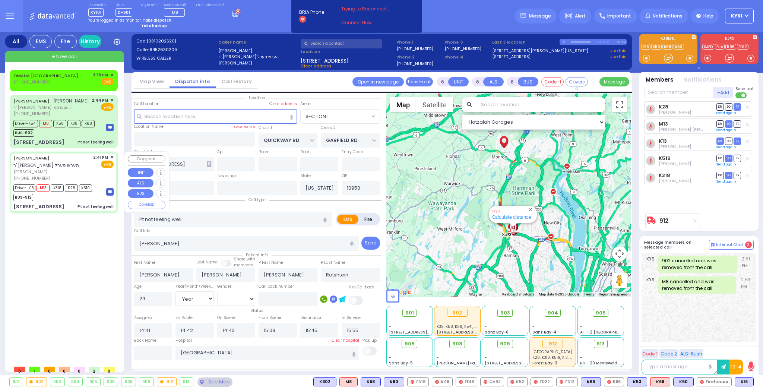
select select "Year"
select select "[DEMOGRAPHIC_DATA]"
select select "Hatzalah Garages"
select select "SECTION 1"
select select
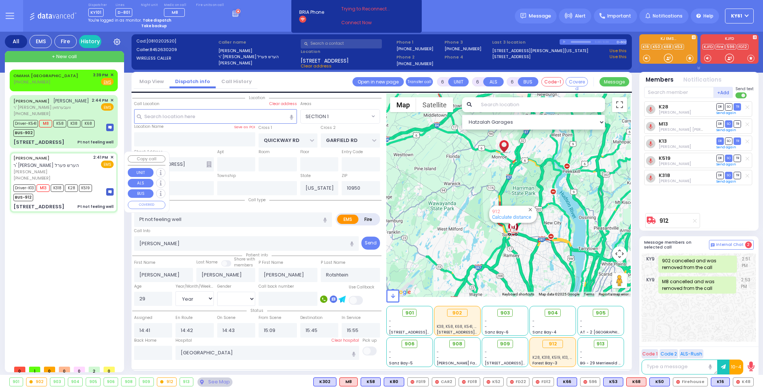
radio input "true"
select select "Year"
select select "[DEMOGRAPHIC_DATA]"
select select "Hatzalah Garages"
select select "SECTION 1"
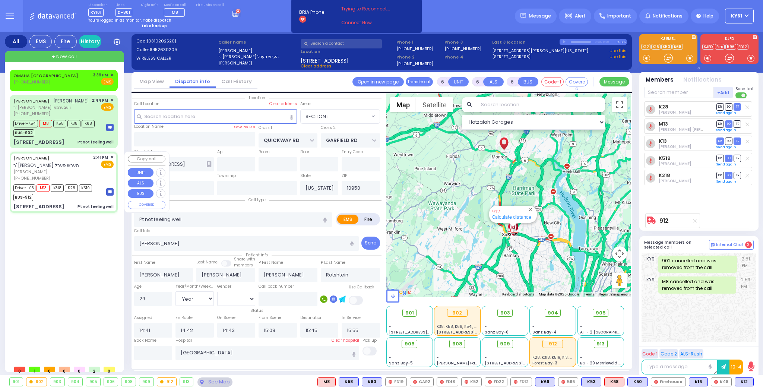
select select
radio input "true"
select select "Year"
select select "[DEMOGRAPHIC_DATA]"
select select "Hatzalah Garages"
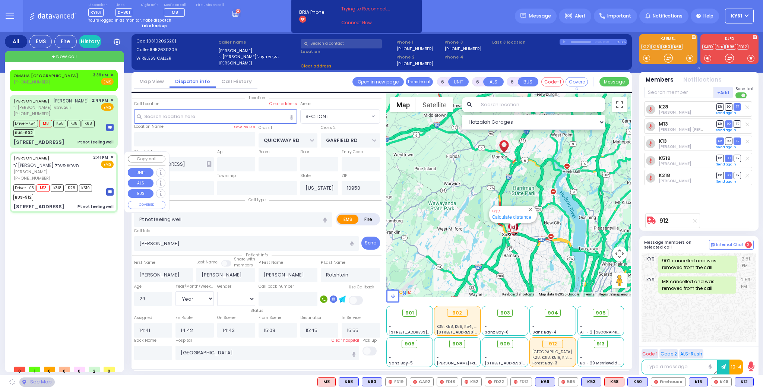
select select "SECTION 1"
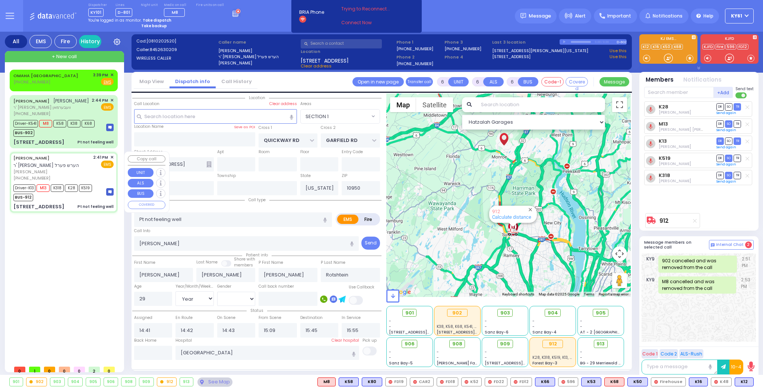
select select
radio input "true"
select select "Year"
select select "[DEMOGRAPHIC_DATA]"
select select "Hatzalah Garages"
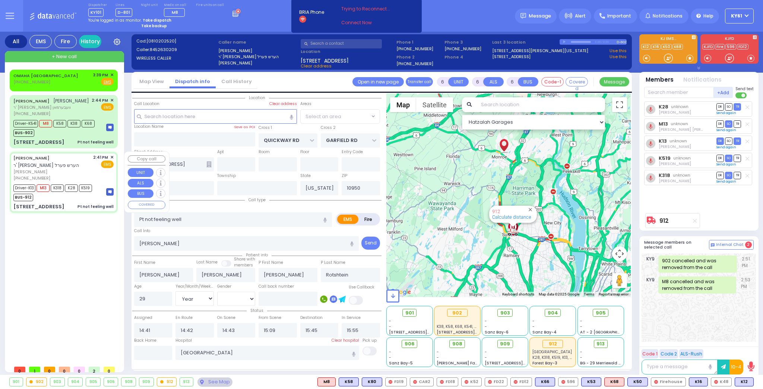
select select "SECTION 1"
select select
radio input "true"
select select "Year"
select select "[DEMOGRAPHIC_DATA]"
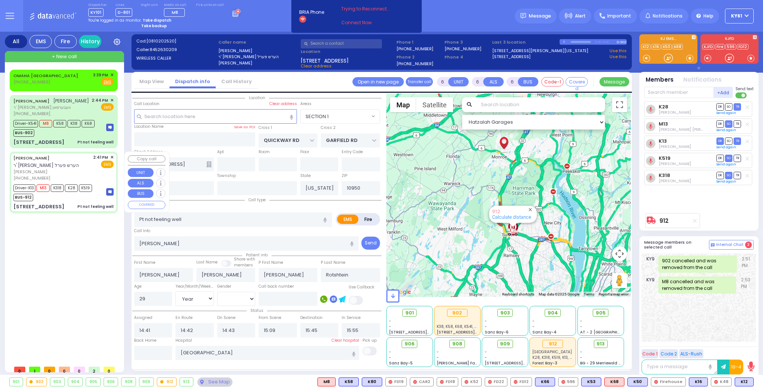
select select "Hatzalah Garages"
select select "SECTION 1"
select select
radio input "true"
select select "Year"
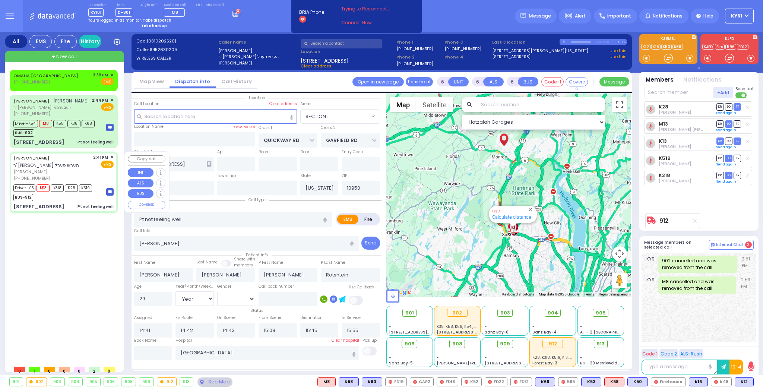
select select "[DEMOGRAPHIC_DATA]"
select select "Hatzalah Garages"
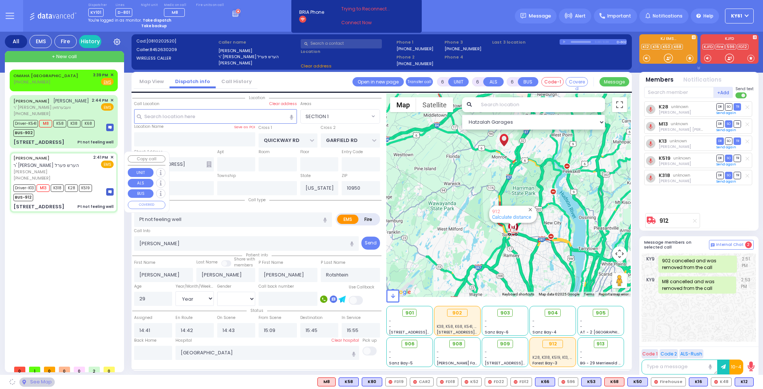
select select "SECTION 1"
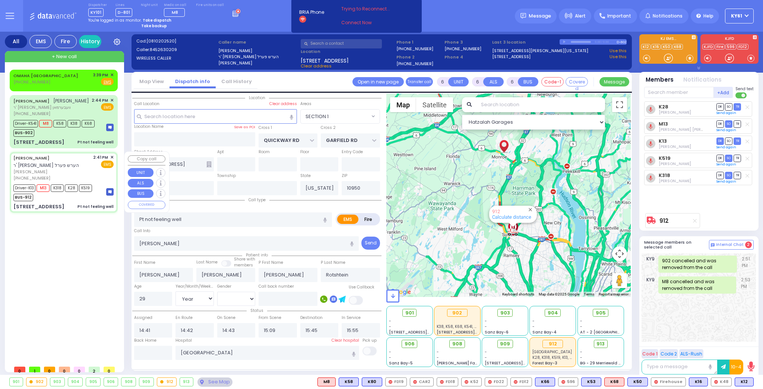
select select
radio input "true"
select select "Year"
select select "[DEMOGRAPHIC_DATA]"
select select "Hatzalah Garages"
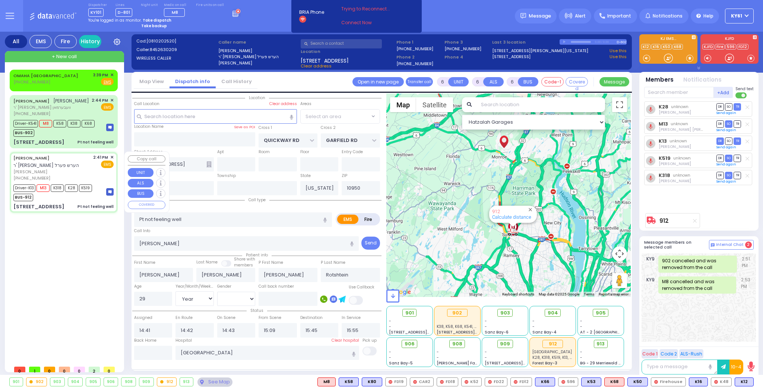
select select "SECTION 1"
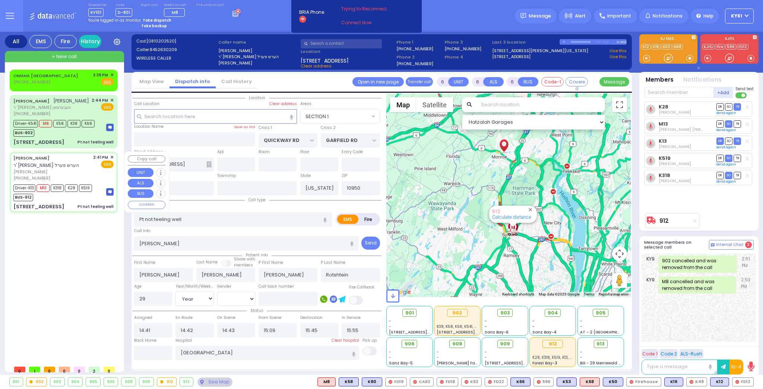
select select
radio input "true"
select select "Year"
select select "[DEMOGRAPHIC_DATA]"
select select "Hatzalah Garages"
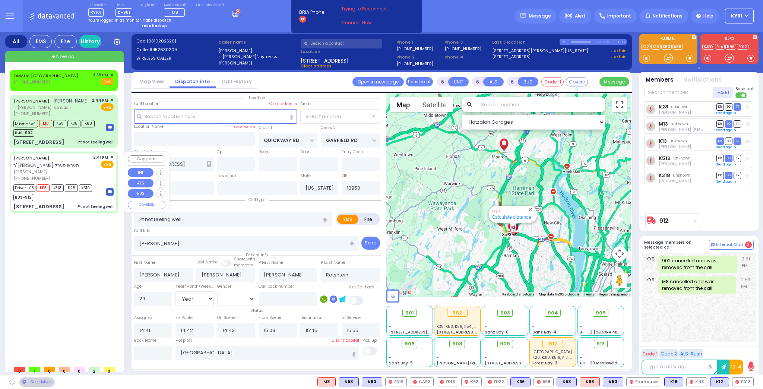
select select "SECTION 1"
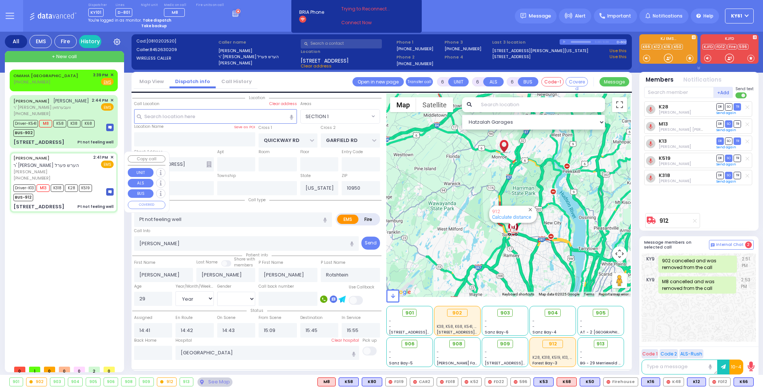
select select
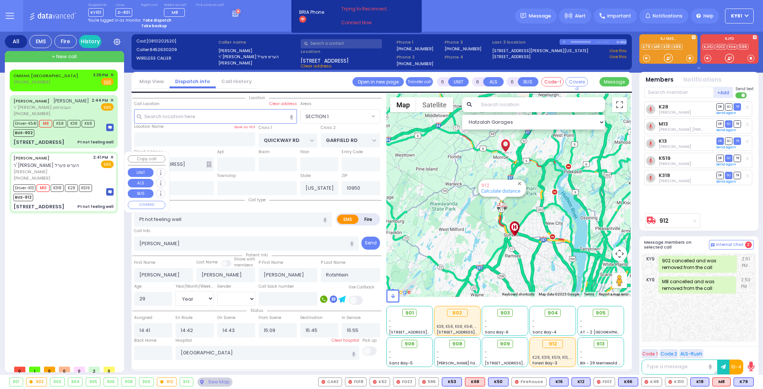
select select "SECTION 1"
select select "Year"
select select "[DEMOGRAPHIC_DATA]"
